Goal: Task Accomplishment & Management: Manage account settings

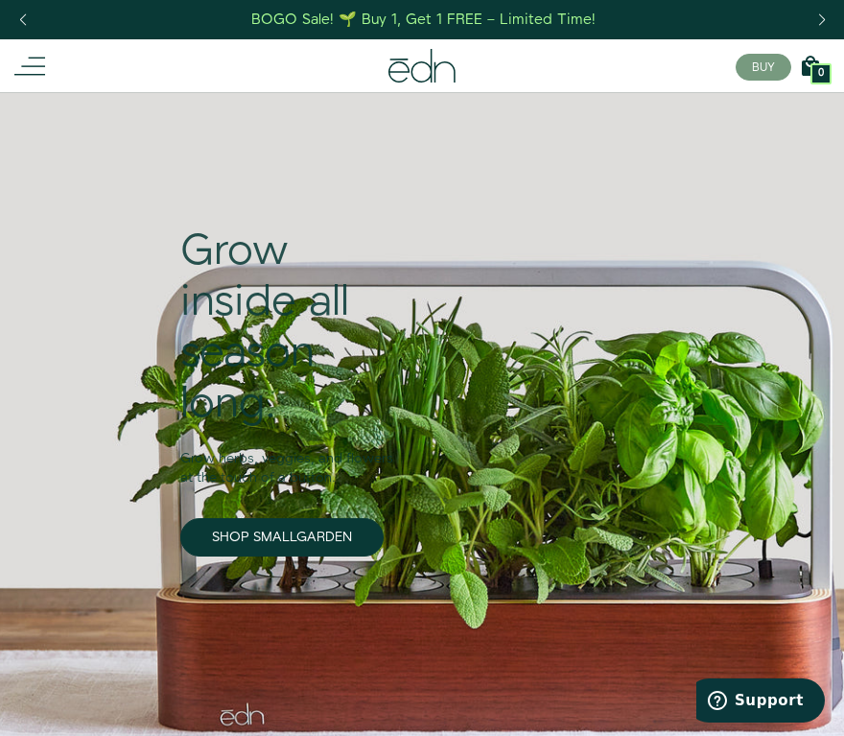
click at [42, 58] on line at bounding box center [37, 58] width 16 height 0
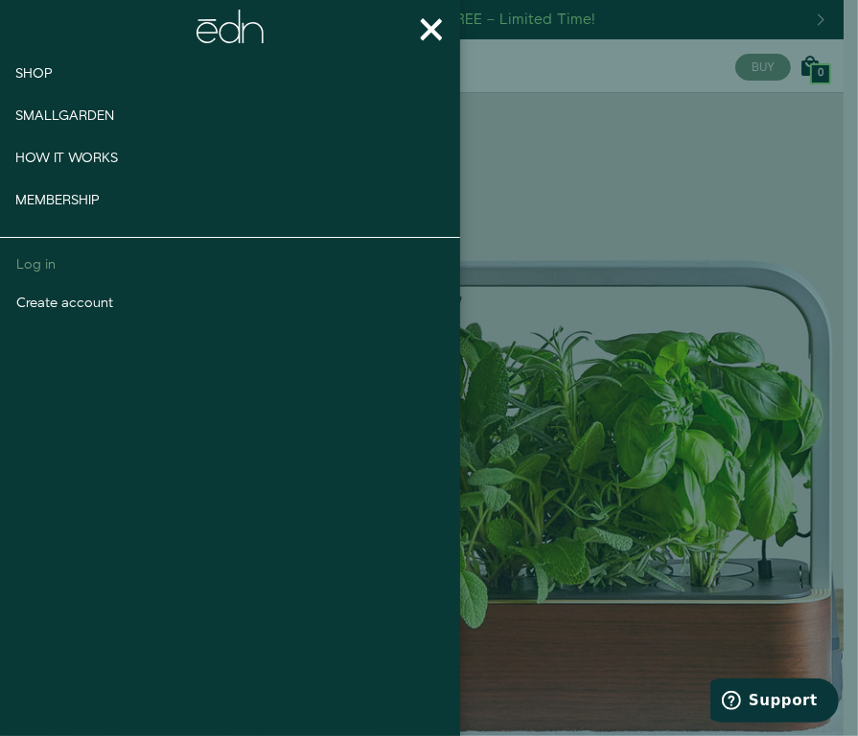
click at [59, 269] on link "Log in" at bounding box center [230, 264] width 427 height 19
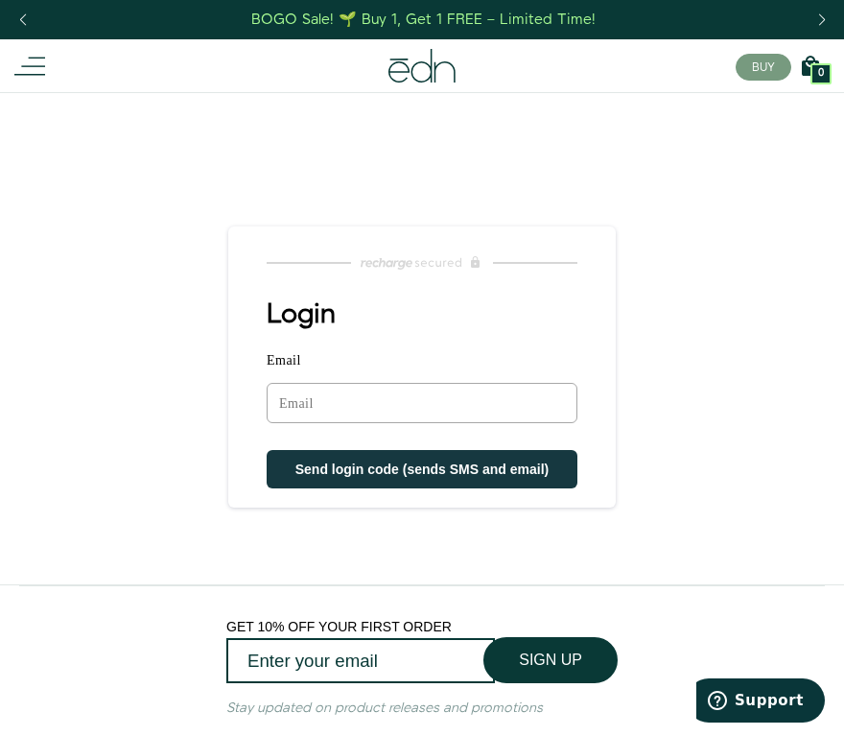
click at [449, 404] on input "Email" at bounding box center [422, 403] width 311 height 40
type input "vanessa@domenicowinery.com"
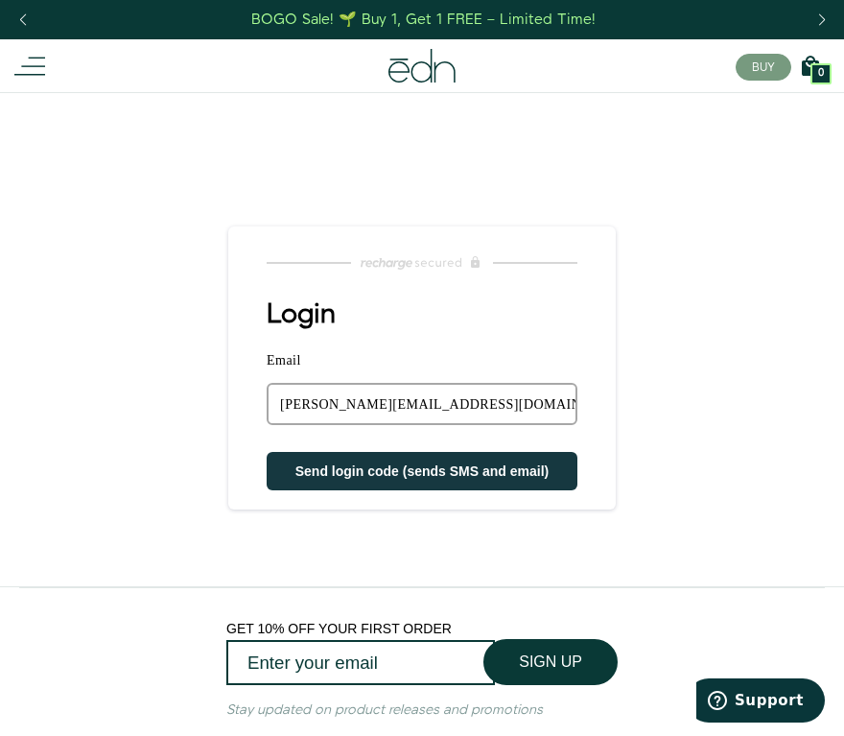
click at [438, 470] on span "Send login code (sends SMS and email)" at bounding box center [422, 470] width 254 height 15
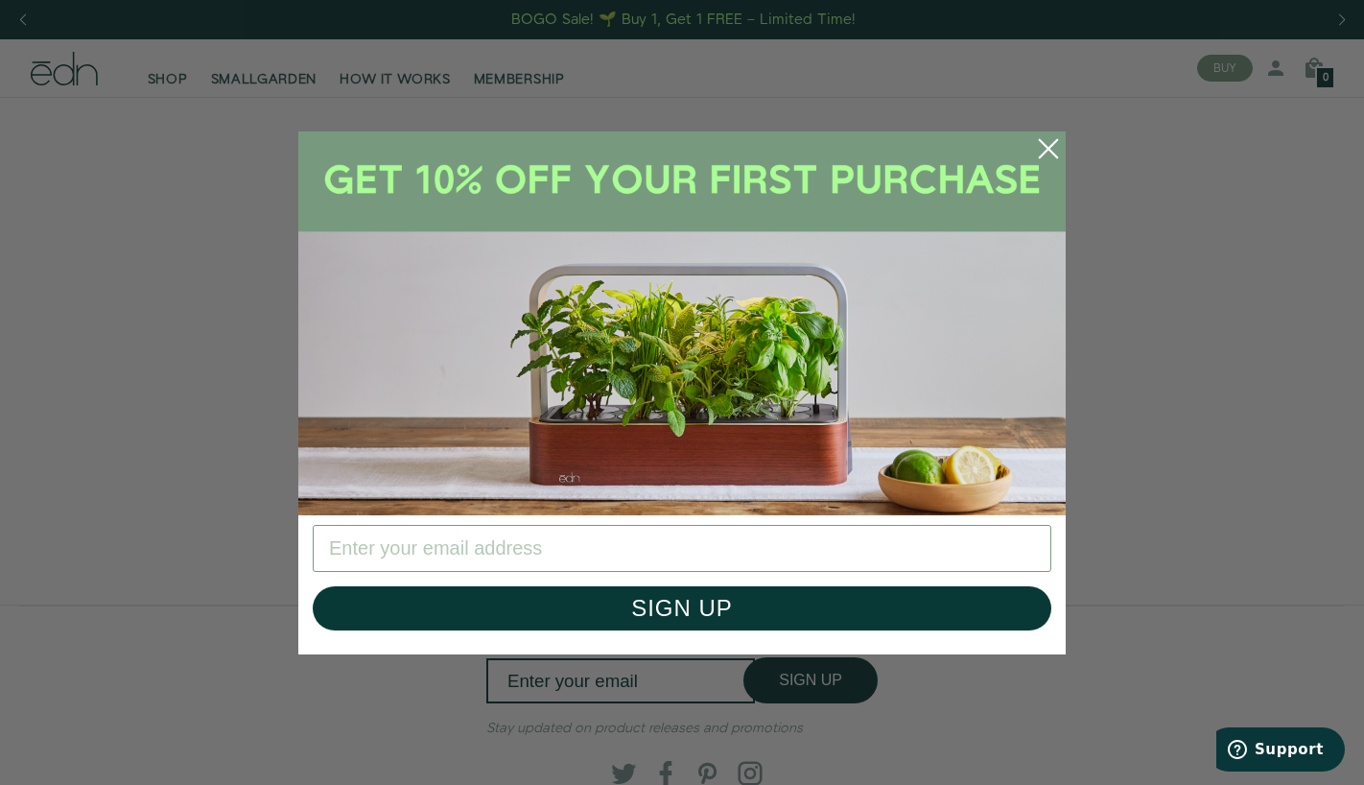
click at [843, 130] on icon "Close dialog" at bounding box center [1048, 149] width 44 height 44
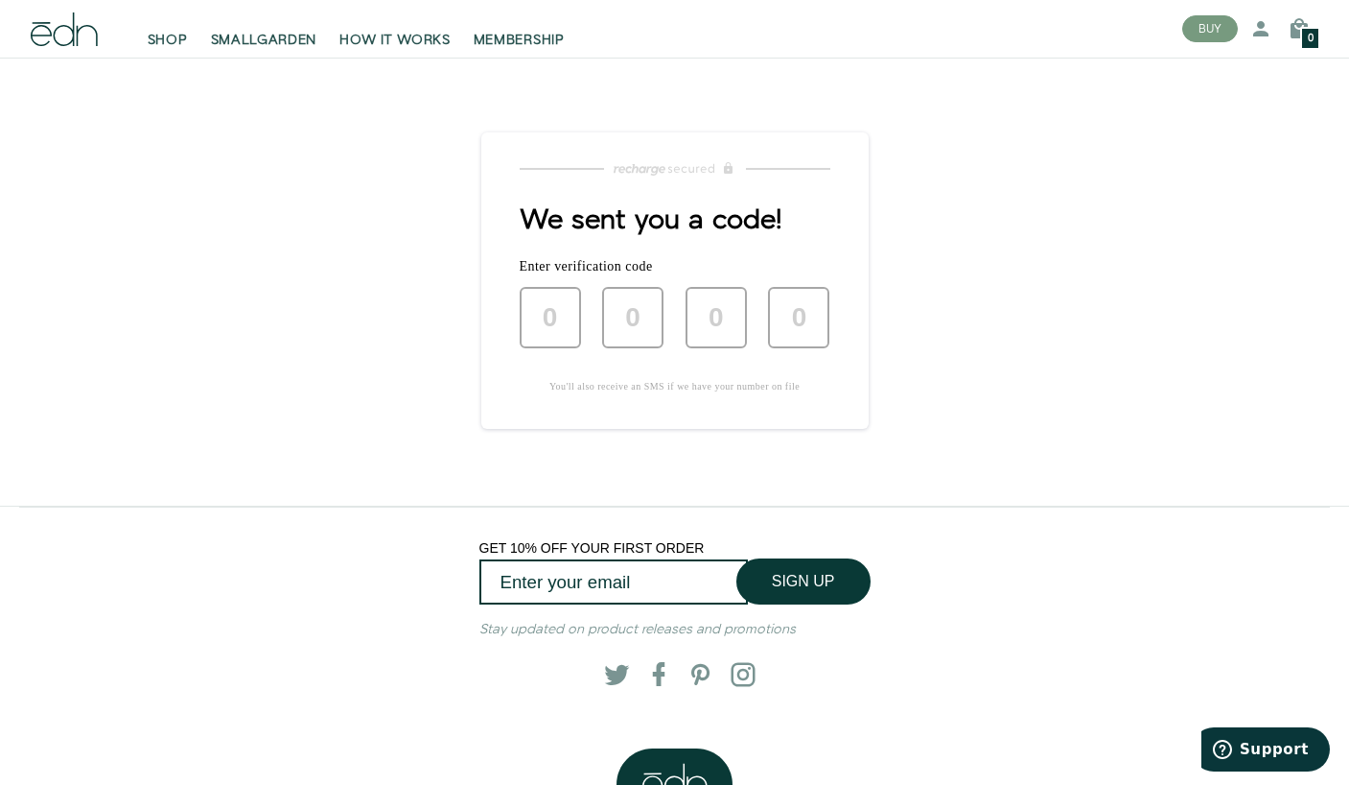
scroll to position [98, 0]
